Goal: Find specific page/section: Find specific page/section

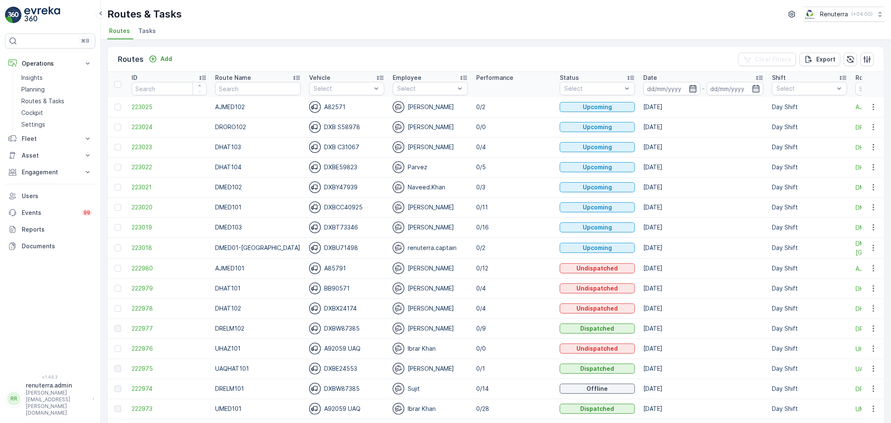
click at [689, 86] on icon "button" at bounding box center [692, 89] width 7 height 8
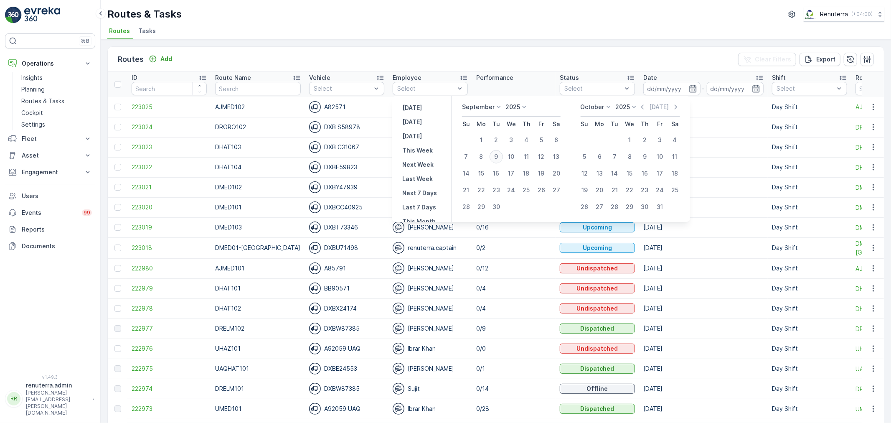
click at [496, 155] on div "9" at bounding box center [496, 156] width 13 height 13
type input "[DATE]"
click at [496, 155] on div "9" at bounding box center [496, 156] width 13 height 13
type input "[DATE]"
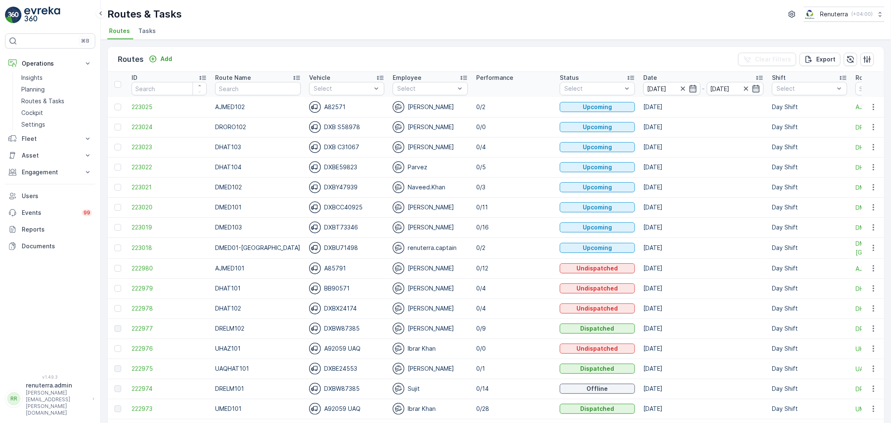
click at [440, 20] on div "Routes & Tasks Renuterra ( +04:00 )" at bounding box center [495, 14] width 777 height 15
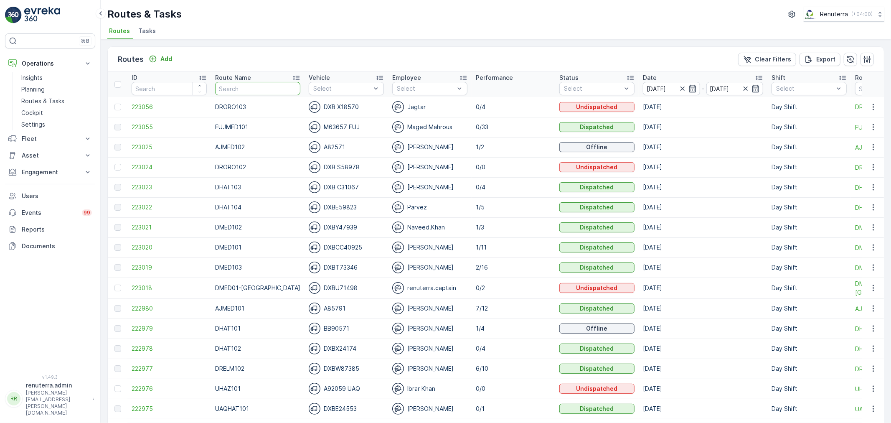
click at [248, 89] on input "text" at bounding box center [257, 88] width 85 height 13
type input "101"
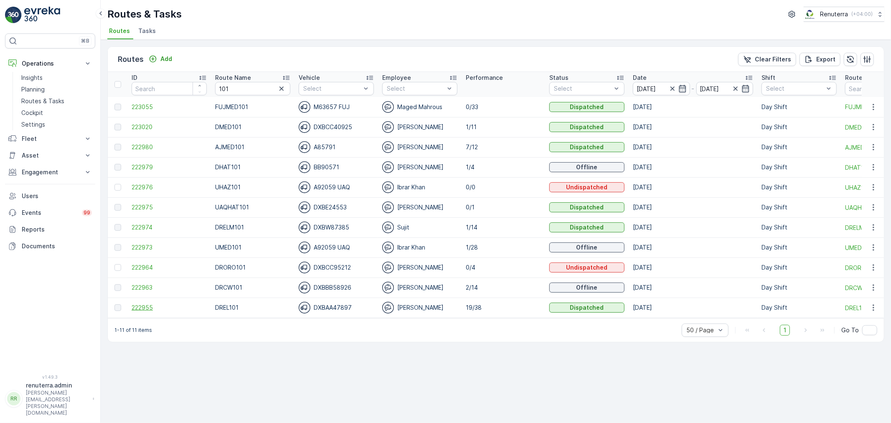
click at [148, 306] on span "222955" at bounding box center [169, 307] width 75 height 8
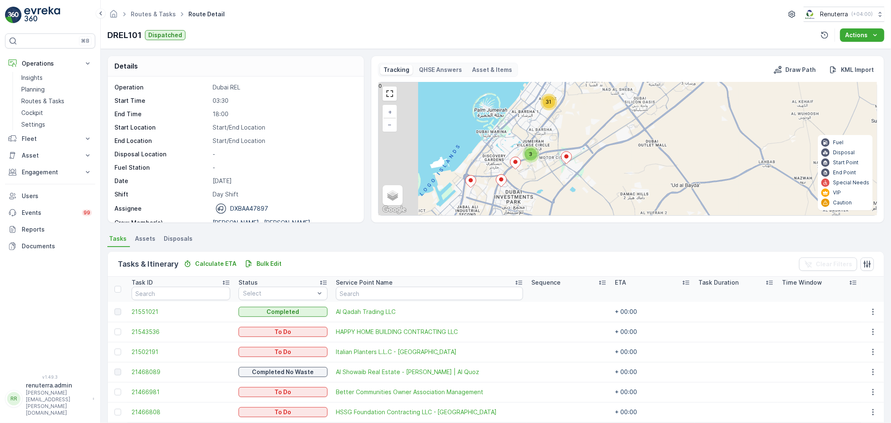
drag, startPoint x: 479, startPoint y: 195, endPoint x: 568, endPoint y: 165, distance: 93.9
click at [568, 165] on div "3 31 + − Satellite Roadmap Terrain Hybrid Leaflet Keyboard shortcuts Map Data M…" at bounding box center [628, 148] width 498 height 133
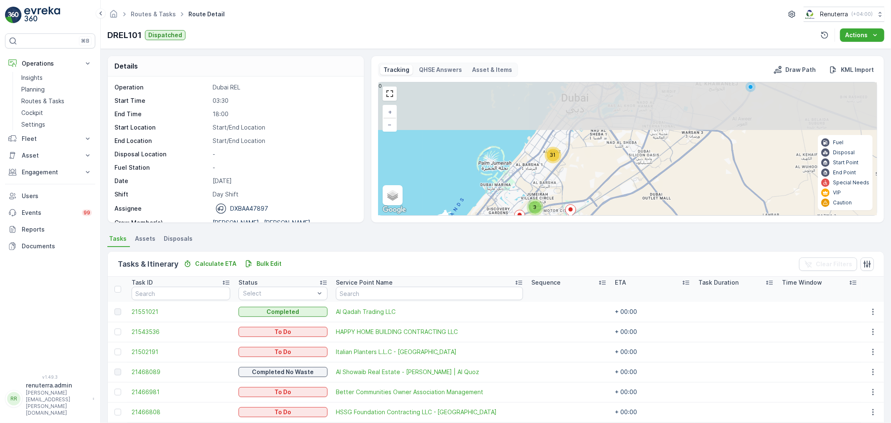
drag, startPoint x: 627, startPoint y: 130, endPoint x: 602, endPoint y: 182, distance: 57.9
click at [602, 182] on div "3 31 + − Satellite Roadmap Terrain Hybrid Leaflet Keyboard shortcuts Map Data M…" at bounding box center [628, 148] width 498 height 133
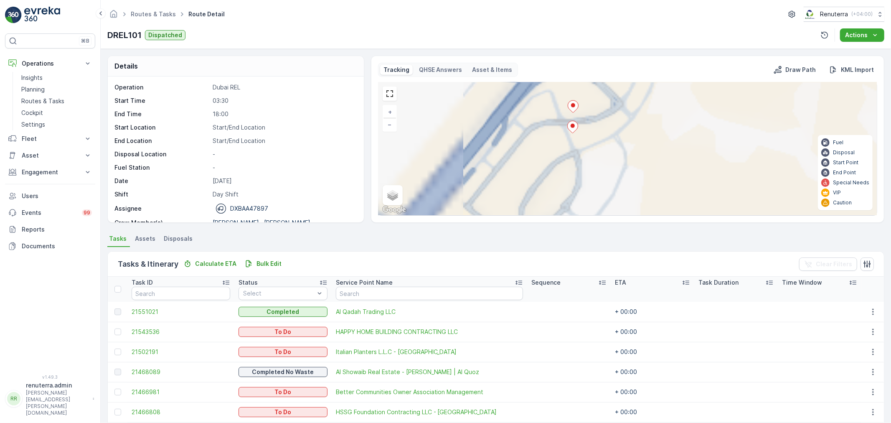
drag, startPoint x: 602, startPoint y: 117, endPoint x: 583, endPoint y: 191, distance: 76.0
click at [583, 191] on div "2 2 2 2 2 + − Satellite Roadmap Terrain Hybrid Leaflet Keyboard shortcuts Map D…" at bounding box center [628, 148] width 498 height 133
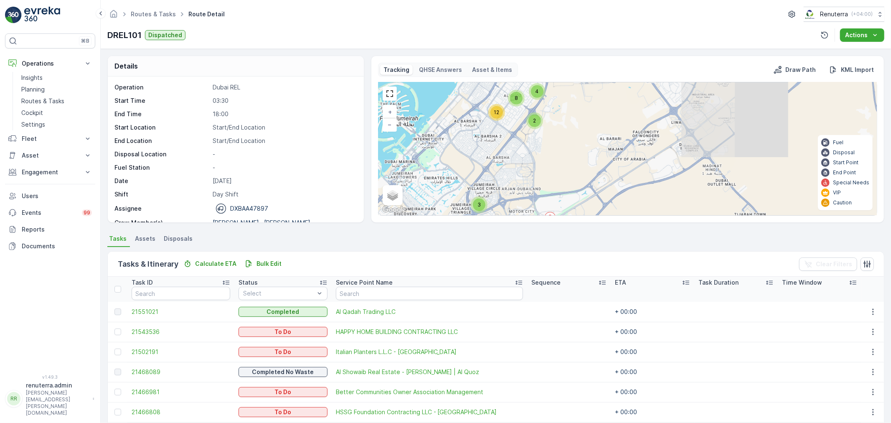
drag, startPoint x: 599, startPoint y: 191, endPoint x: 527, endPoint y: 117, distance: 103.1
click at [527, 117] on div "3 12 4 2 5 8 + − Satellite Roadmap Terrain Hybrid Leaflet Keyboard shortcuts Ma…" at bounding box center [628, 148] width 498 height 133
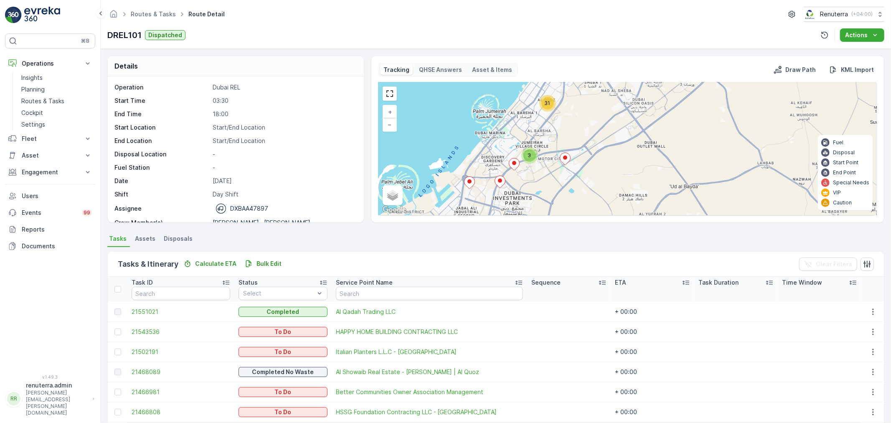
drag, startPoint x: 590, startPoint y: 201, endPoint x: 611, endPoint y: 175, distance: 33.2
click at [623, 191] on div "3 31 + − Satellite Roadmap Terrain Hybrid Leaflet Keyboard shortcuts Map Data M…" at bounding box center [628, 148] width 498 height 133
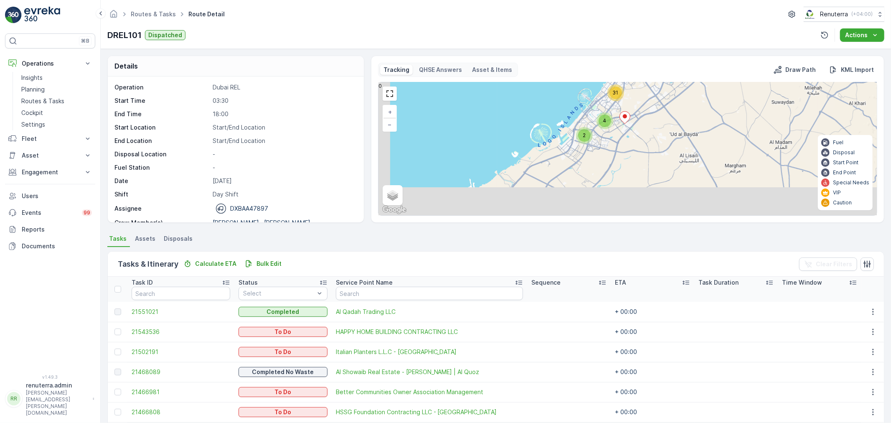
drag, startPoint x: 668, startPoint y: 154, endPoint x: 710, endPoint y: 110, distance: 60.9
click at [710, 110] on div "4 2 31 + − Satellite Roadmap Terrain Hybrid Leaflet Keyboard shortcuts Map Data…" at bounding box center [628, 148] width 498 height 133
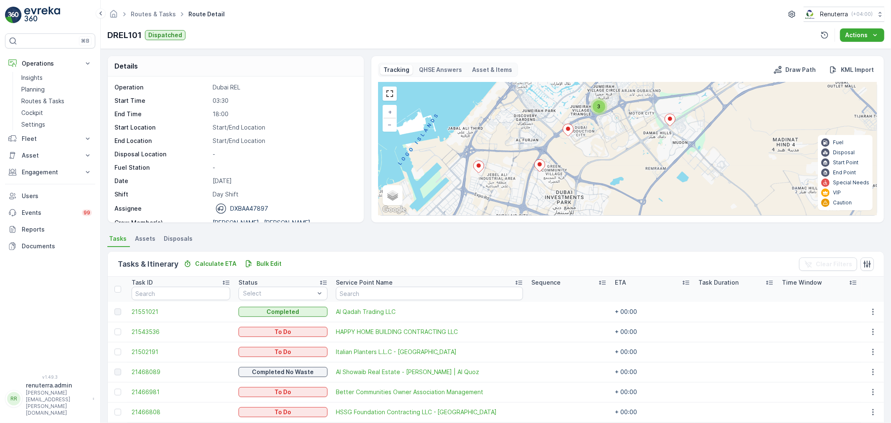
drag, startPoint x: 635, startPoint y: 127, endPoint x: 615, endPoint y: 166, distance: 43.5
click at [615, 166] on div "3 12 4 2 5 8 + − Satellite Roadmap Terrain Hybrid Leaflet Keyboard shortcuts Ma…" at bounding box center [628, 148] width 498 height 133
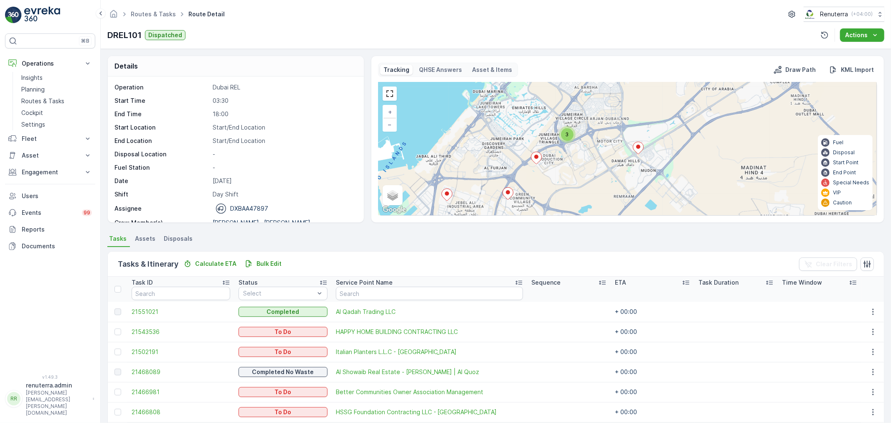
drag, startPoint x: 717, startPoint y: 151, endPoint x: 686, endPoint y: 179, distance: 42.3
click at [686, 179] on div "3 12 4 2 5 8 + − Satellite Roadmap Terrain Hybrid Leaflet Keyboard shortcuts Ma…" at bounding box center [628, 148] width 498 height 133
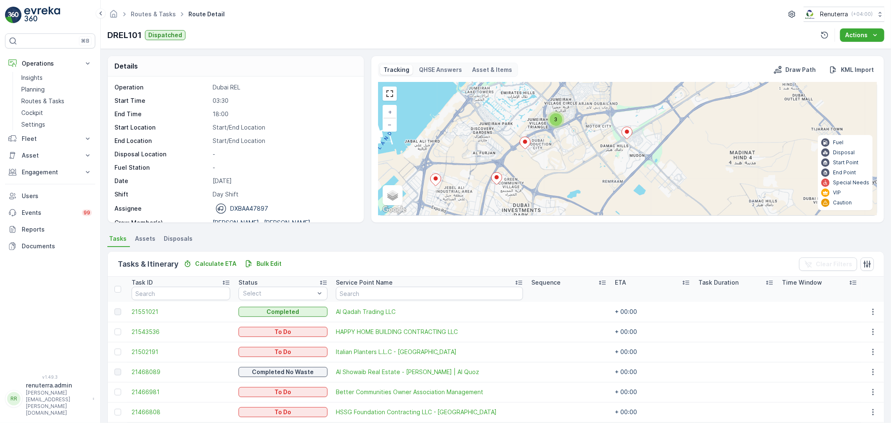
drag, startPoint x: 723, startPoint y: 128, endPoint x: 712, endPoint y: 113, distance: 18.8
click at [712, 113] on div "3 12 4 2 5 8 + − Satellite Roadmap Terrain Hybrid Leaflet Keyboard shortcuts Ma…" at bounding box center [628, 148] width 498 height 133
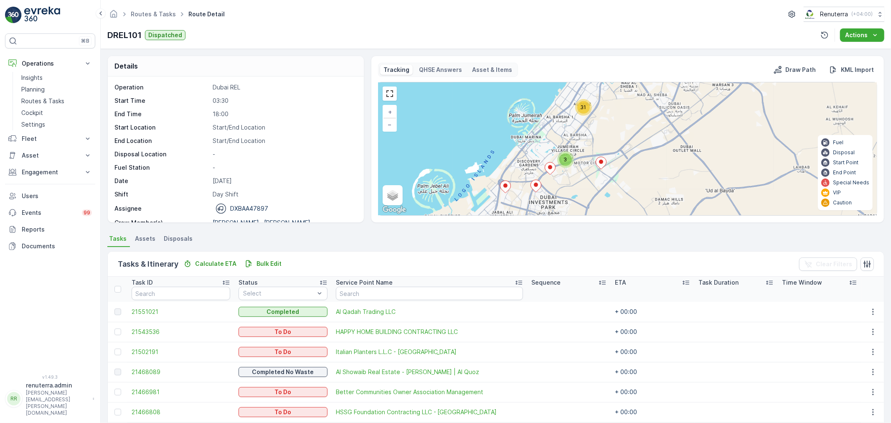
drag, startPoint x: 644, startPoint y: 146, endPoint x: 639, endPoint y: 166, distance: 20.7
click at [639, 166] on div "3 31 + − Satellite Roadmap Terrain Hybrid Leaflet Keyboard shortcuts Map Data M…" at bounding box center [628, 148] width 498 height 133
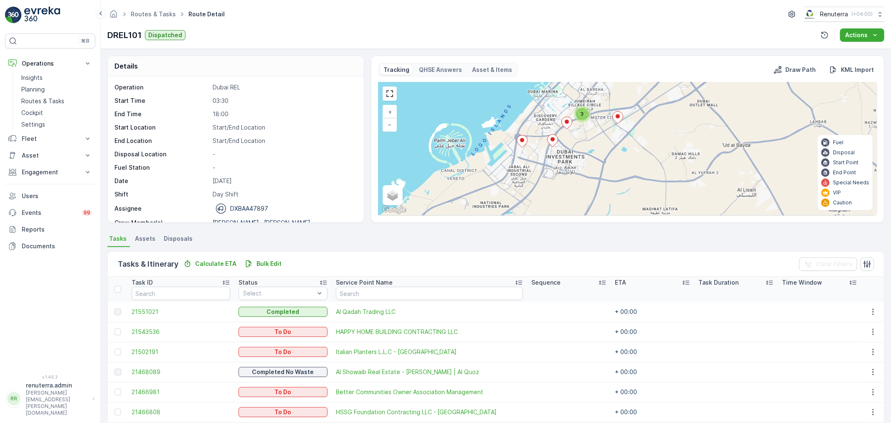
drag, startPoint x: 595, startPoint y: 194, endPoint x: 611, endPoint y: 148, distance: 48.5
click at [611, 148] on div "3 31 + − Satellite Roadmap Terrain Hybrid Leaflet Keyboard shortcuts Map Data M…" at bounding box center [628, 148] width 498 height 133
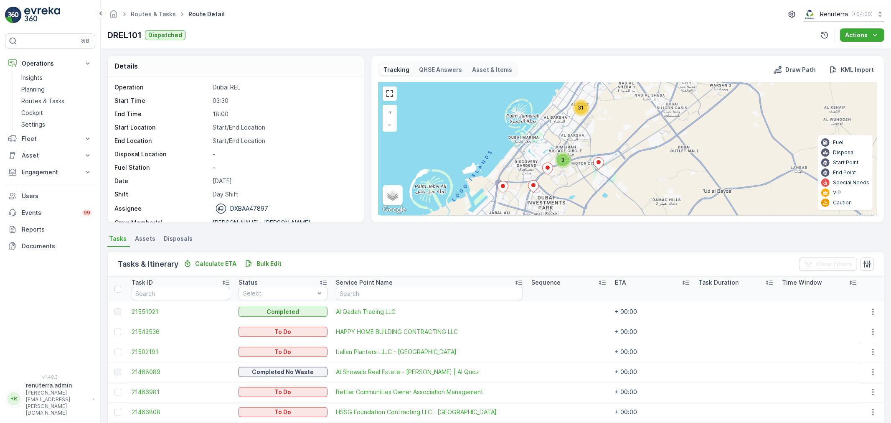
drag, startPoint x: 603, startPoint y: 143, endPoint x: 589, endPoint y: 177, distance: 36.7
click at [589, 177] on div "3 31 + − Satellite Roadmap Terrain Hybrid Leaflet Keyboard shortcuts Map Data M…" at bounding box center [628, 148] width 498 height 133
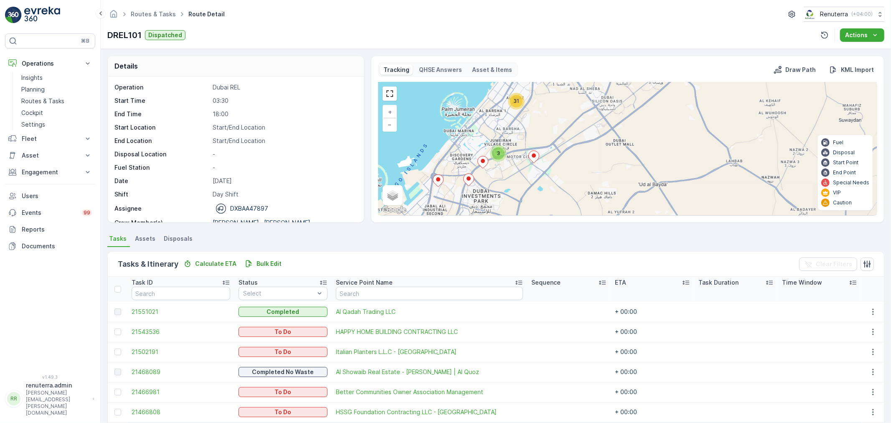
drag, startPoint x: 566, startPoint y: 196, endPoint x: 567, endPoint y: 124, distance: 71.9
click at [567, 124] on div "3 31 + − Satellite Roadmap Terrain Hybrid Leaflet Keyboard shortcuts Map Data M…" at bounding box center [628, 148] width 498 height 133
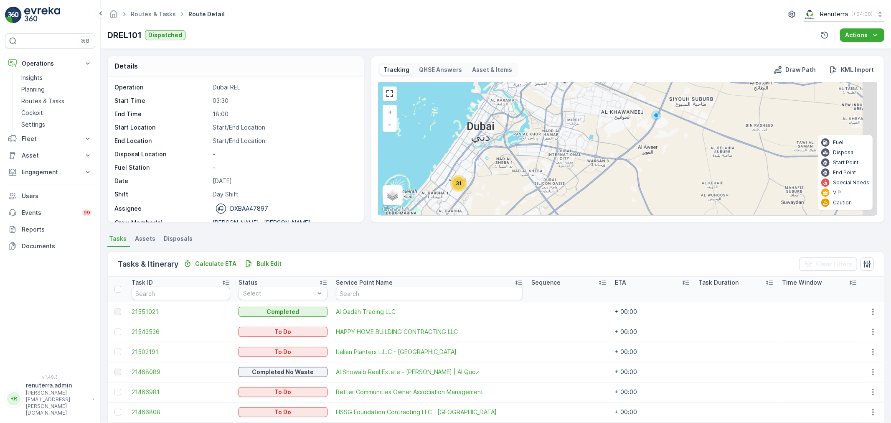
drag, startPoint x: 600, startPoint y: 131, endPoint x: 531, endPoint y: 230, distance: 120.4
click at [531, 230] on div "Details Operation Dubai REL Start Time 03:30 End Time 18:00 Start Location Star…" at bounding box center [496, 236] width 790 height 374
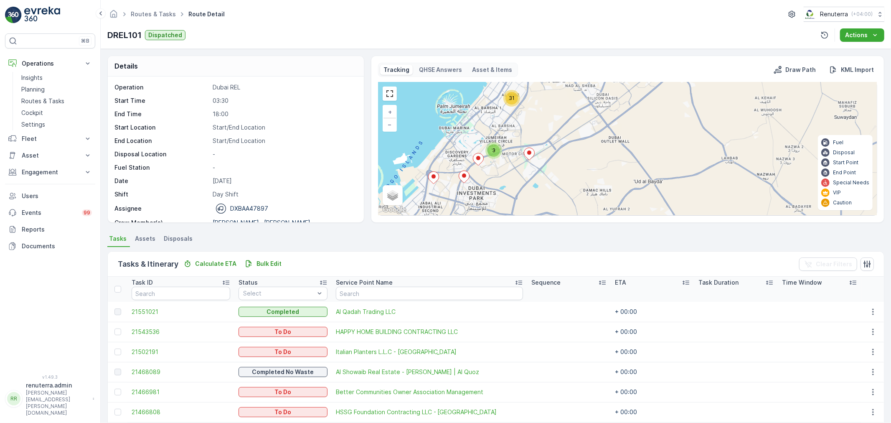
drag, startPoint x: 539, startPoint y: 207, endPoint x: 606, endPoint y: 100, distance: 125.8
click at [606, 100] on div "3 31 + − Satellite Roadmap Terrain Hybrid Leaflet Keyboard shortcuts Map Data M…" at bounding box center [628, 148] width 498 height 133
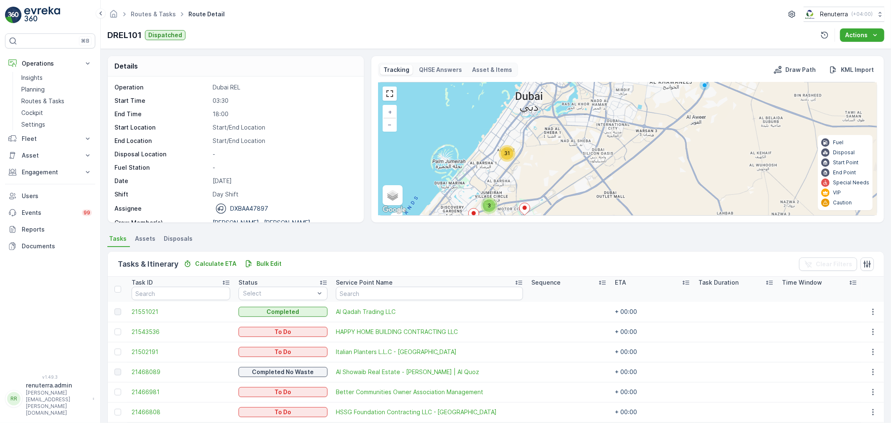
drag, startPoint x: 564, startPoint y: 120, endPoint x: 557, endPoint y: 180, distance: 60.2
click at [557, 180] on div "3 31 + − Satellite Roadmap Terrain Hybrid Leaflet Keyboard shortcuts Map Data M…" at bounding box center [628, 148] width 498 height 133
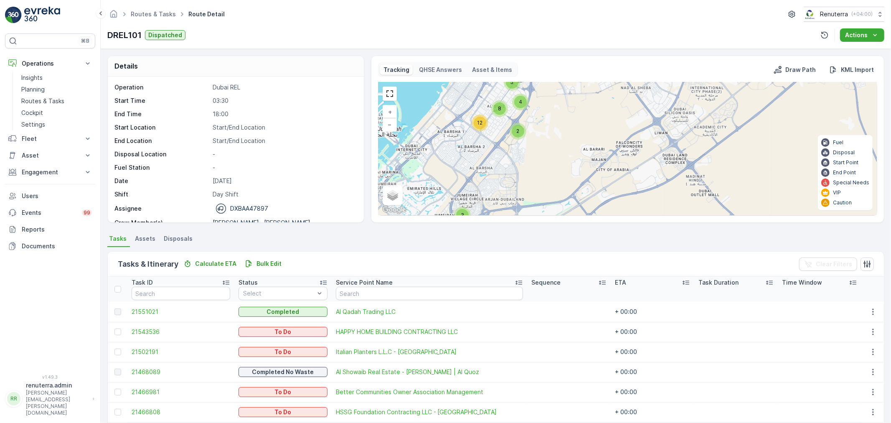
drag, startPoint x: 535, startPoint y: 176, endPoint x: 531, endPoint y: 144, distance: 32.3
click at [531, 144] on div "3 12 4 2 5 8 + − Satellite Roadmap Terrain Hybrid Leaflet Keyboard shortcuts Ma…" at bounding box center [628, 148] width 498 height 133
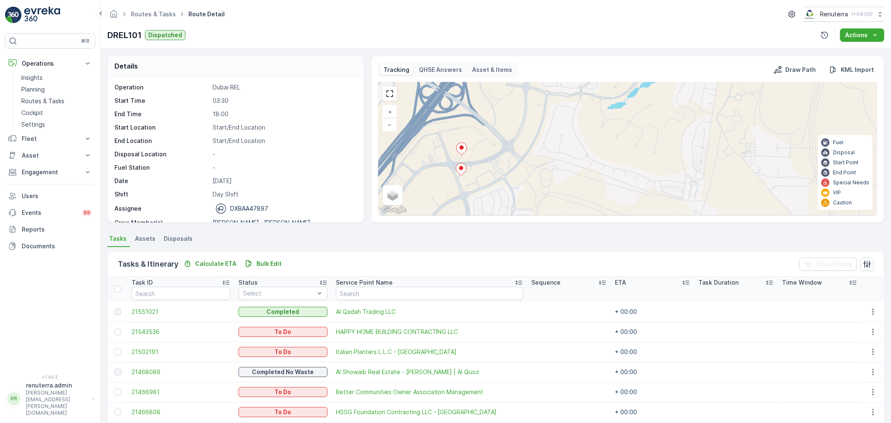
drag, startPoint x: 465, startPoint y: 127, endPoint x: 484, endPoint y: 174, distance: 50.3
click at [484, 174] on div "2 2 2 2 2 + − Satellite Roadmap Terrain Hybrid Leaflet Keyboard shortcuts Map D…" at bounding box center [628, 148] width 498 height 133
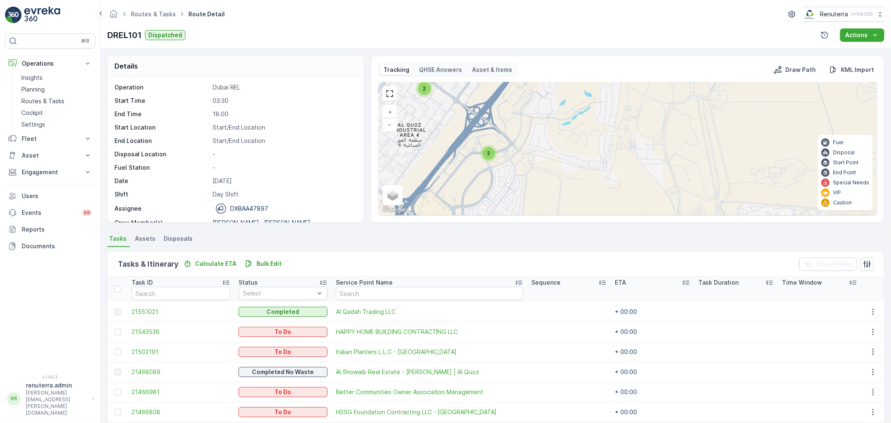
drag, startPoint x: 499, startPoint y: 172, endPoint x: 506, endPoint y: 158, distance: 16.4
click at [506, 158] on div "2 2 2 5 2 2 2 4 2 2 3 + − Satellite Roadmap Terrain Hybrid Leaflet Keyboard sho…" at bounding box center [628, 148] width 498 height 133
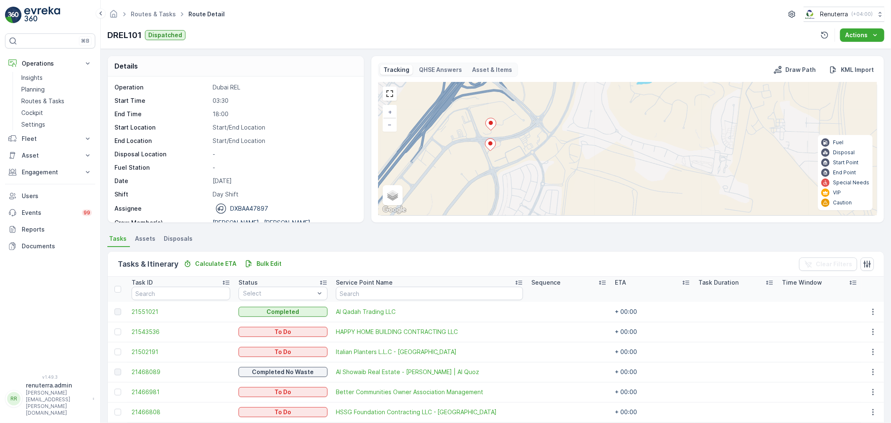
drag, startPoint x: 521, startPoint y: 146, endPoint x: 524, endPoint y: 132, distance: 14.7
click at [524, 132] on div "2 2 2 2 2 + − Satellite Roadmap Terrain Hybrid Leaflet Keyboard shortcuts Map D…" at bounding box center [628, 148] width 498 height 133
drag, startPoint x: 32, startPoint y: 90, endPoint x: 48, endPoint y: 85, distance: 16.1
click at [32, 90] on p "Planning" at bounding box center [32, 89] width 23 height 8
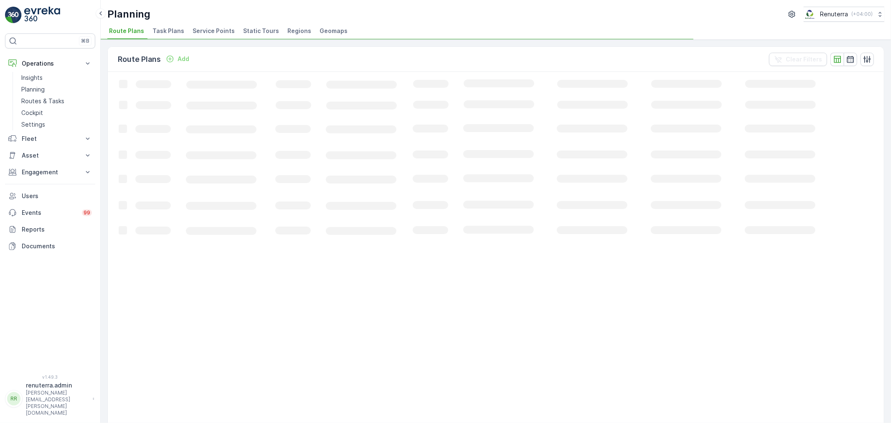
click at [200, 31] on span "Service Points" at bounding box center [214, 31] width 42 height 8
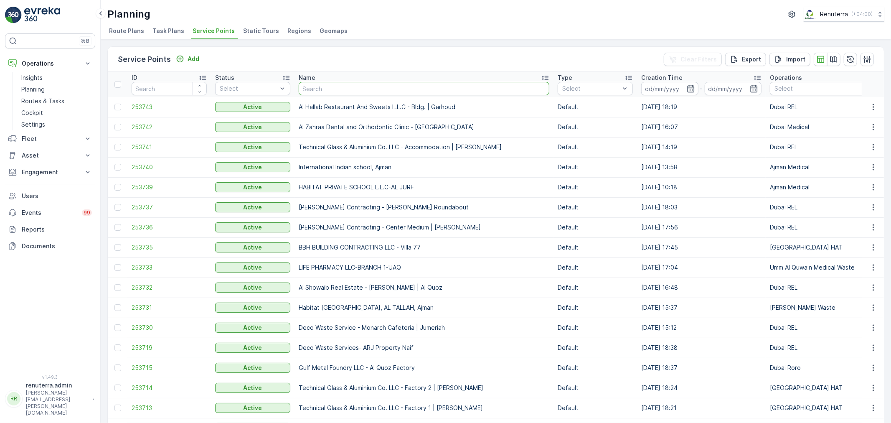
click at [362, 88] on input "text" at bounding box center [424, 88] width 251 height 13
type input "canadian"
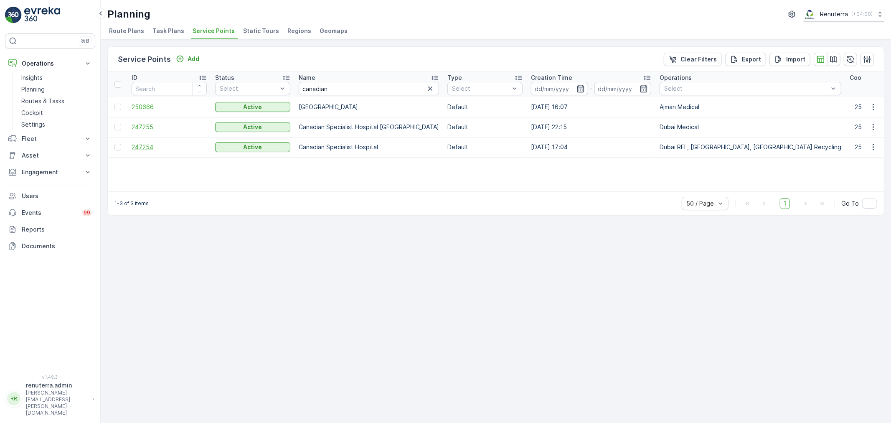
click at [147, 144] on span "247254" at bounding box center [169, 147] width 75 height 8
